Goal: Information Seeking & Learning: Learn about a topic

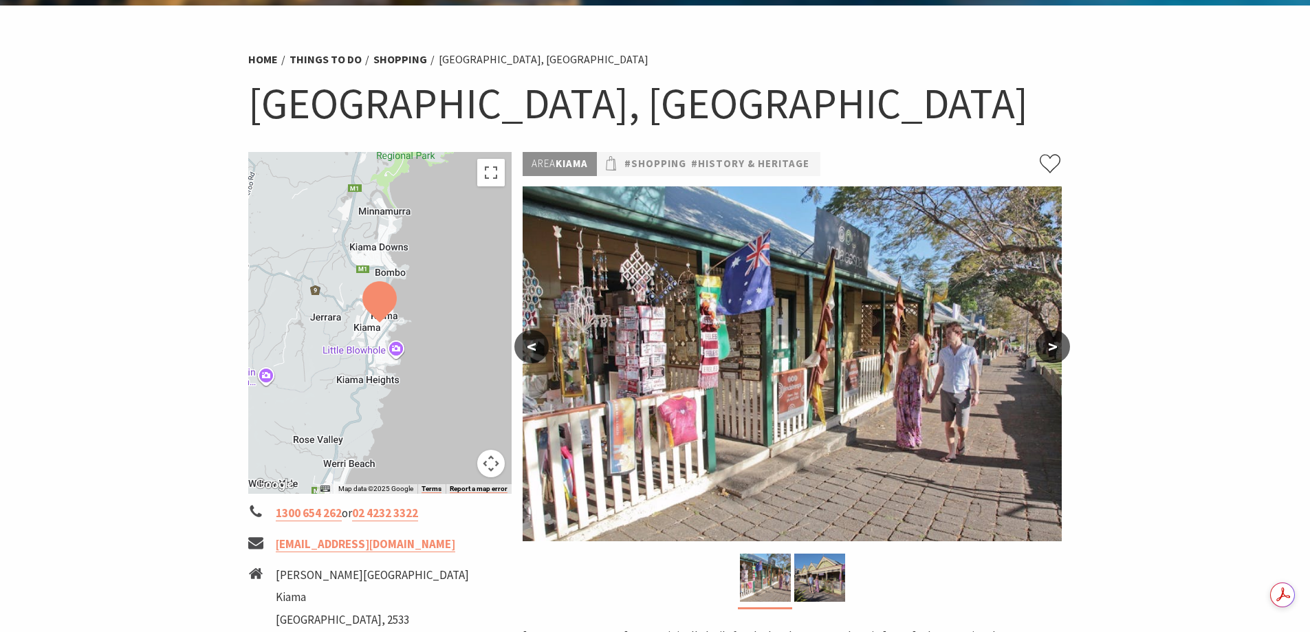
click at [1054, 344] on button ">" at bounding box center [1052, 346] width 34 height 33
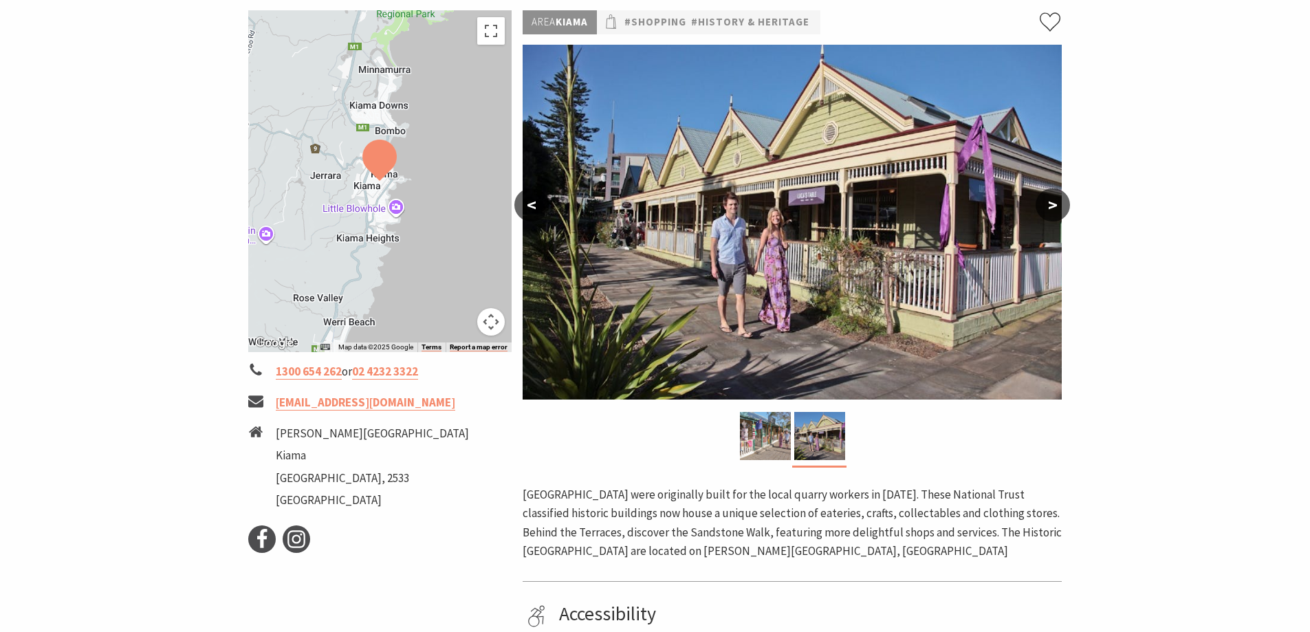
scroll to position [275, 0]
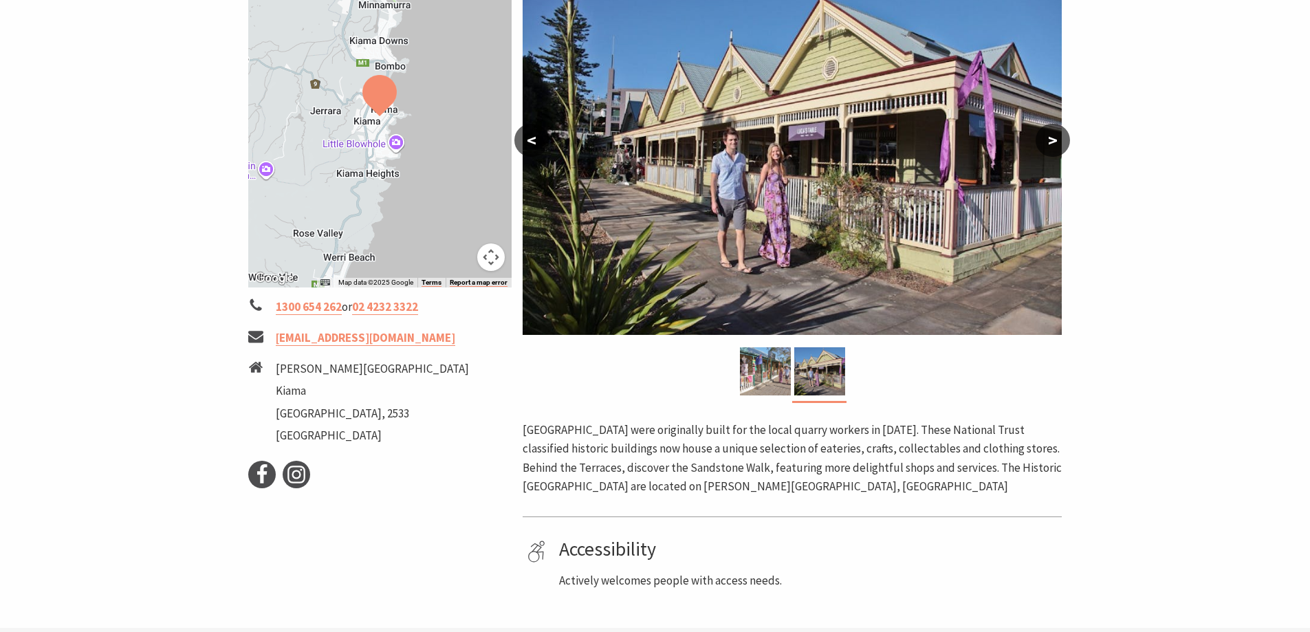
click at [1052, 145] on button ">" at bounding box center [1052, 140] width 34 height 33
click at [1050, 140] on button ">" at bounding box center [1052, 140] width 34 height 33
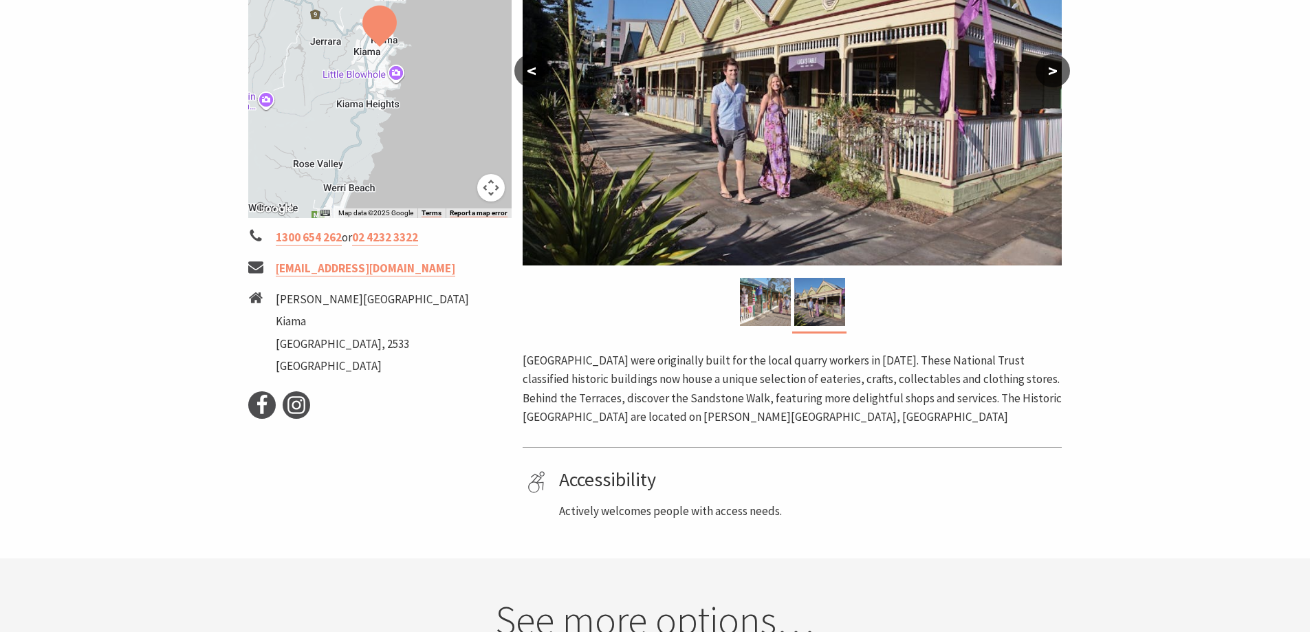
scroll to position [344, 0]
click at [773, 311] on img at bounding box center [765, 302] width 51 height 48
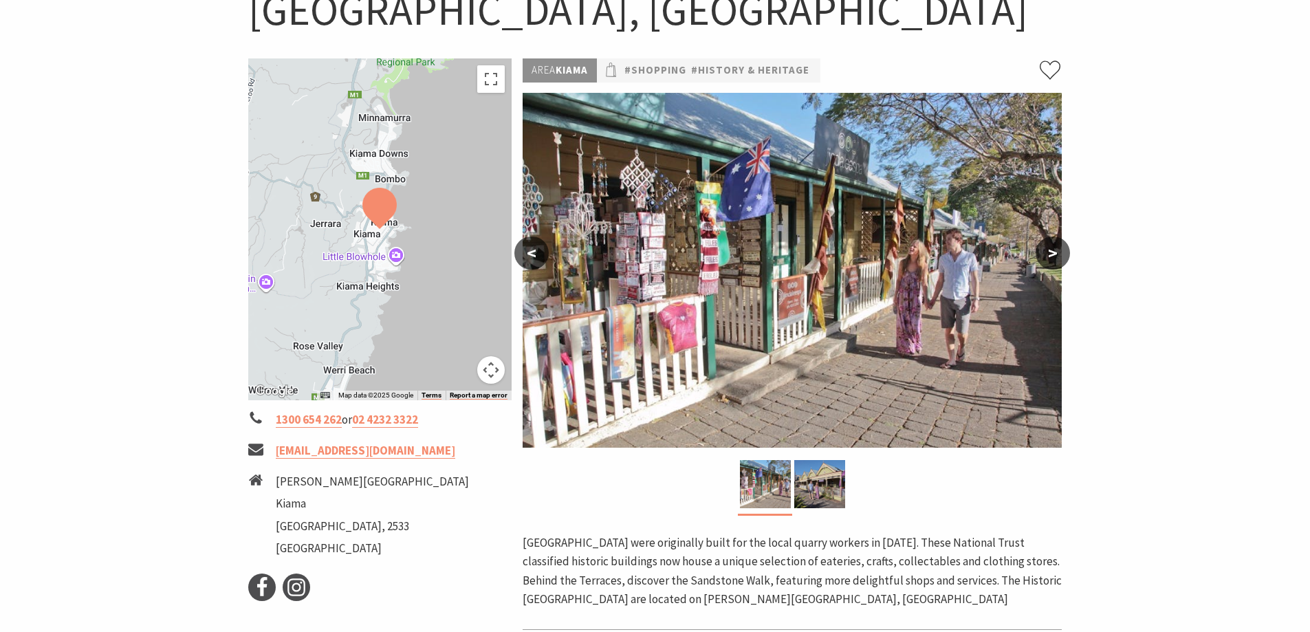
scroll to position [137, 0]
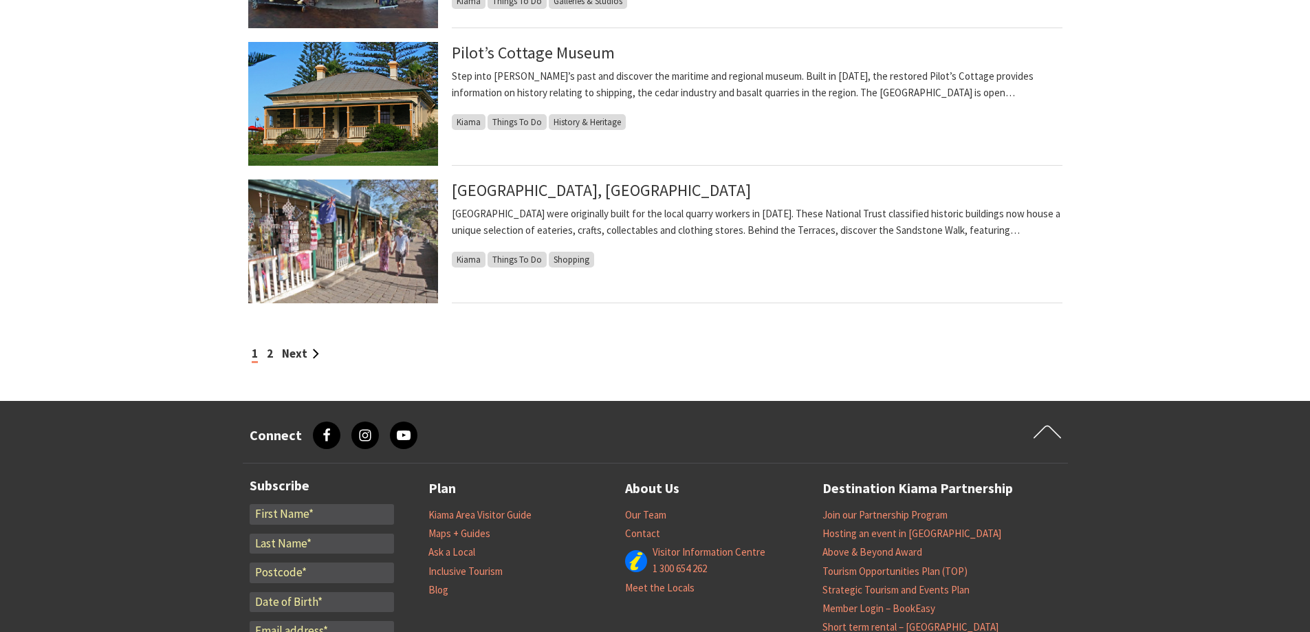
scroll to position [1444, 0]
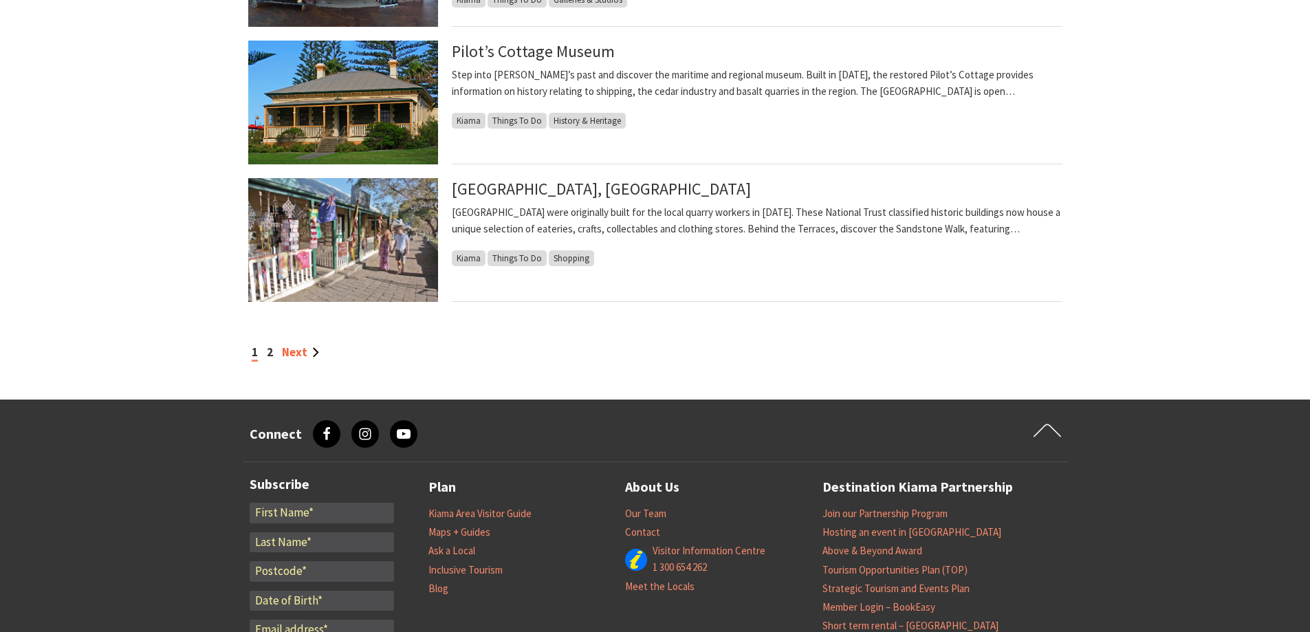
click at [313, 352] on link "Next" at bounding box center [300, 351] width 37 height 15
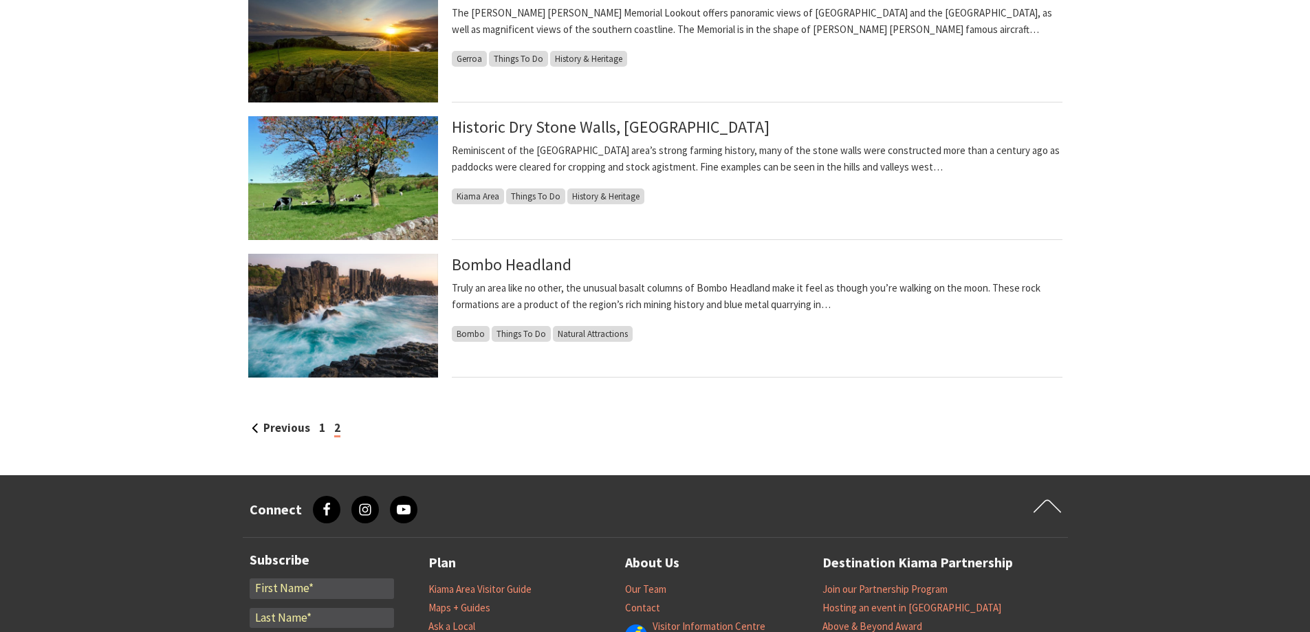
scroll to position [550, 0]
